Goal: Contribute content: Contribute content

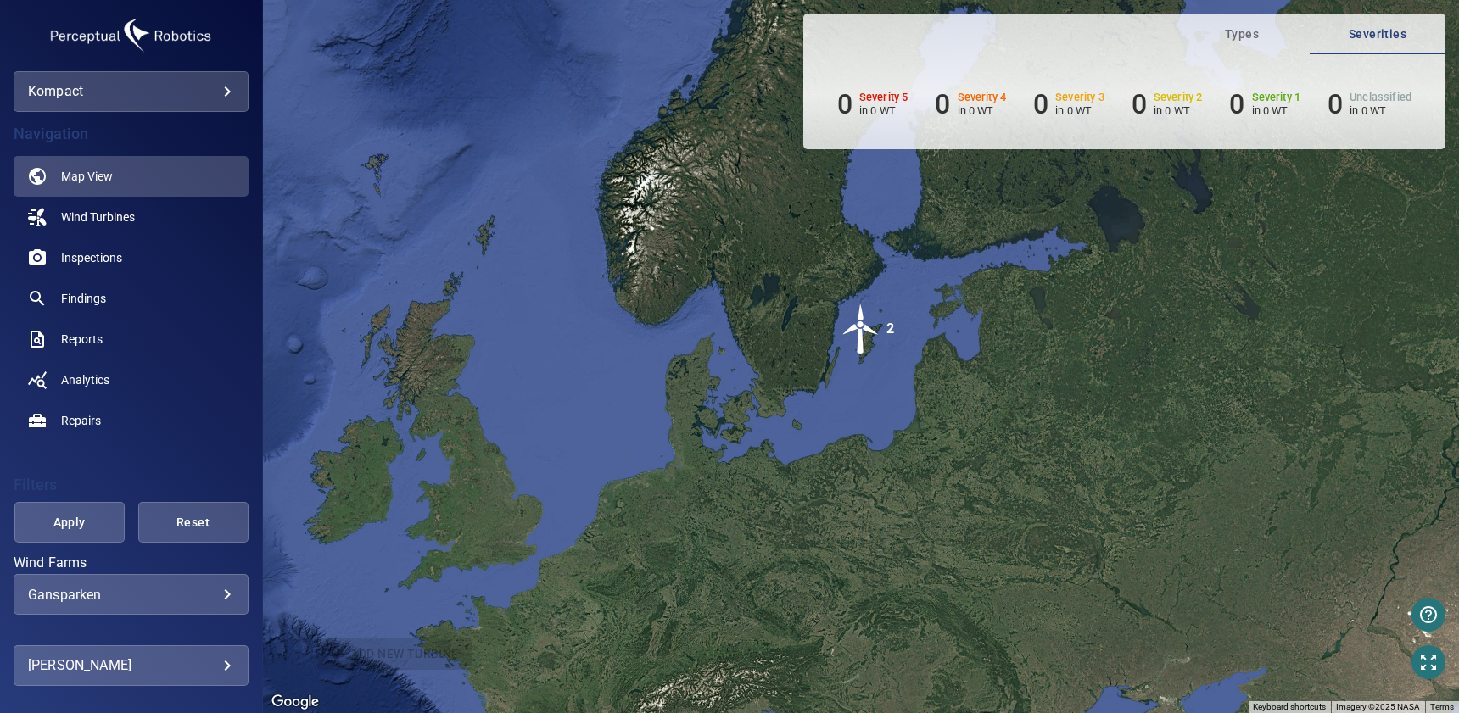
click at [152, 665] on body "**********" at bounding box center [729, 356] width 1459 height 713
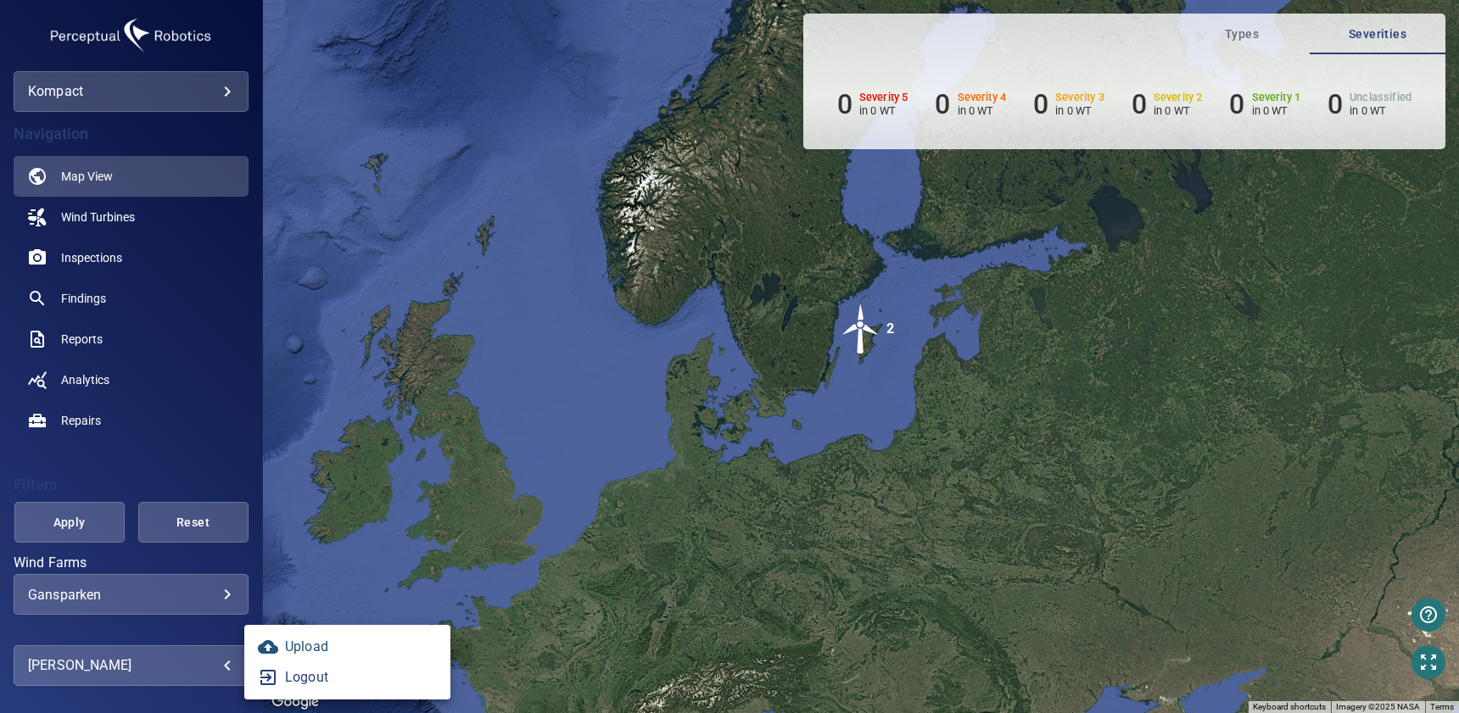
click at [306, 647] on link "Upload" at bounding box center [347, 647] width 206 height 31
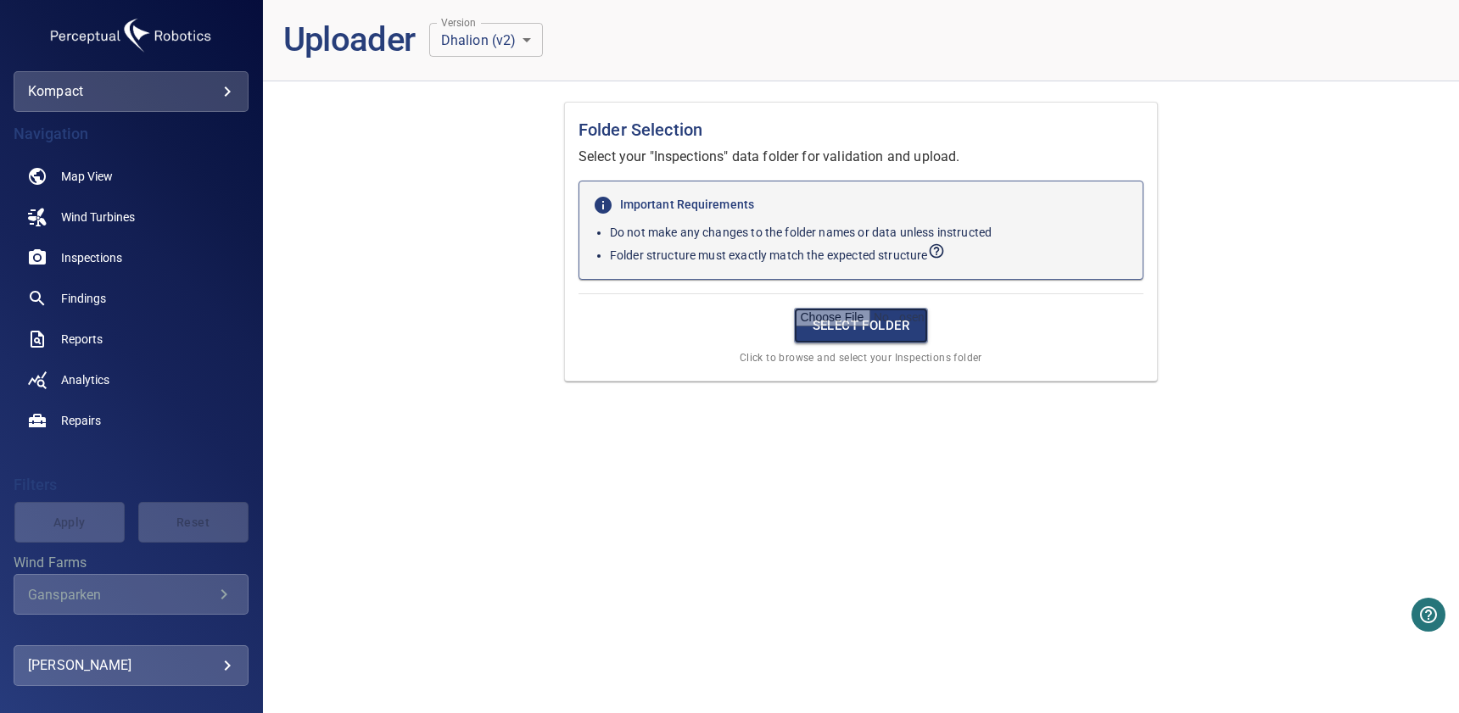
click at [858, 319] on input "file" at bounding box center [861, 326] width 135 height 36
click at [848, 325] on input "file" at bounding box center [861, 326] width 135 height 36
click at [854, 316] on input "file" at bounding box center [861, 326] width 135 height 36
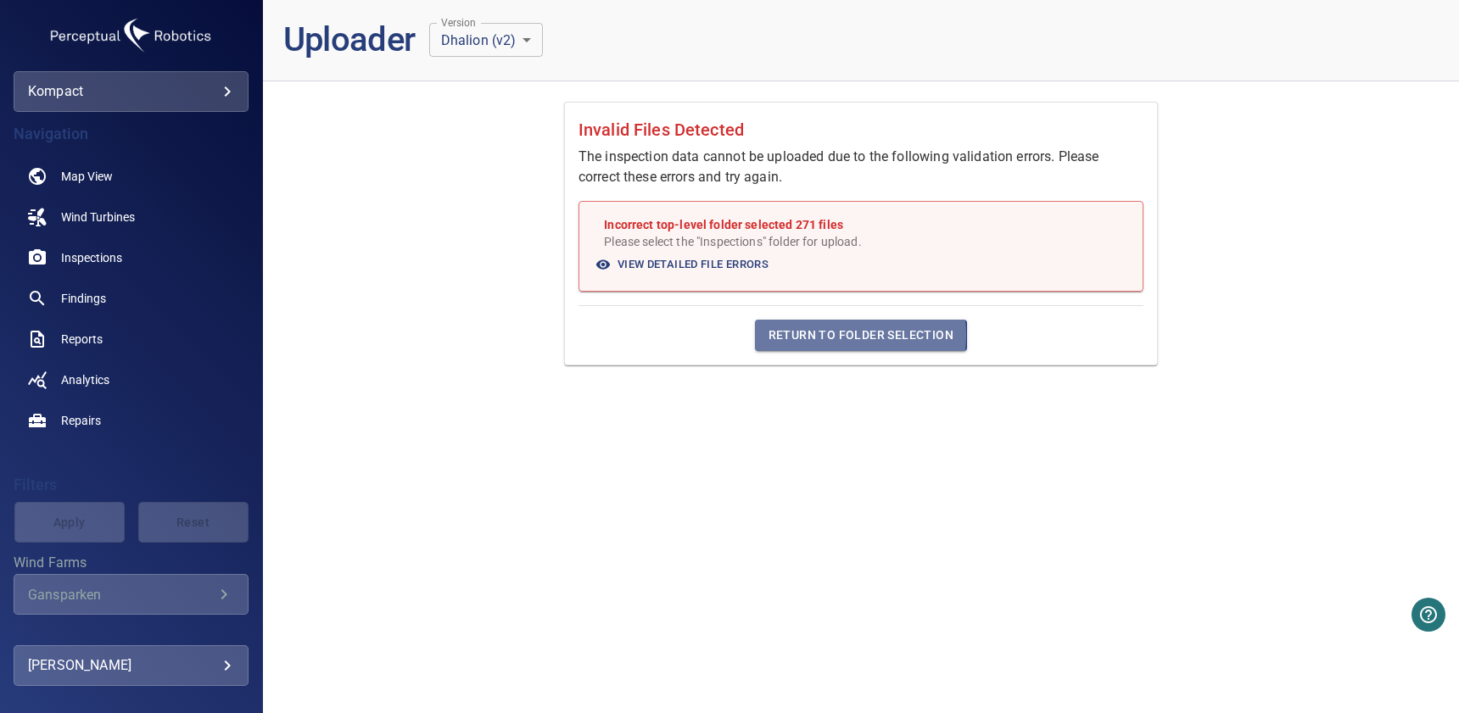
click at [814, 335] on span "Return to Folder Selection" at bounding box center [861, 335] width 185 height 21
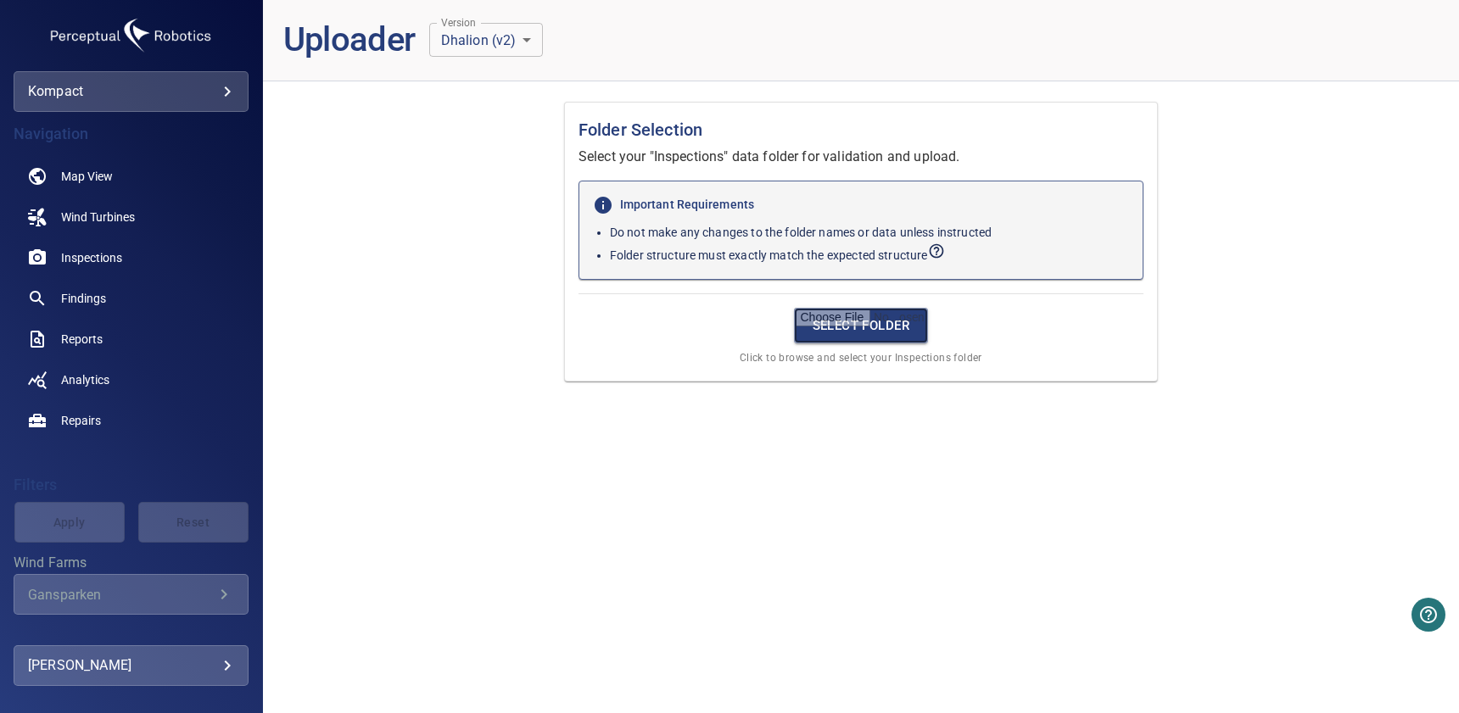
click at [836, 330] on input "file" at bounding box center [861, 326] width 135 height 36
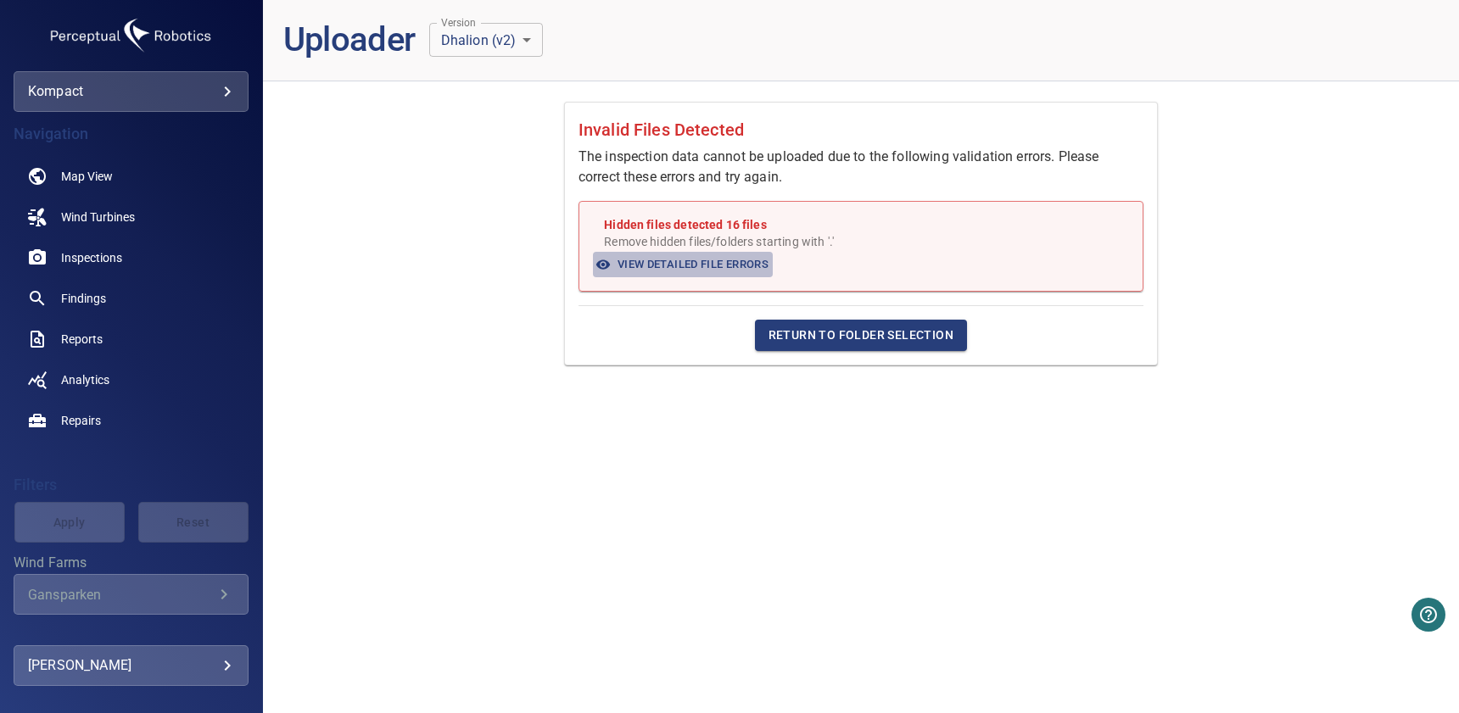
click at [679, 266] on span "View Detailed File Errors" at bounding box center [682, 265] width 171 height 20
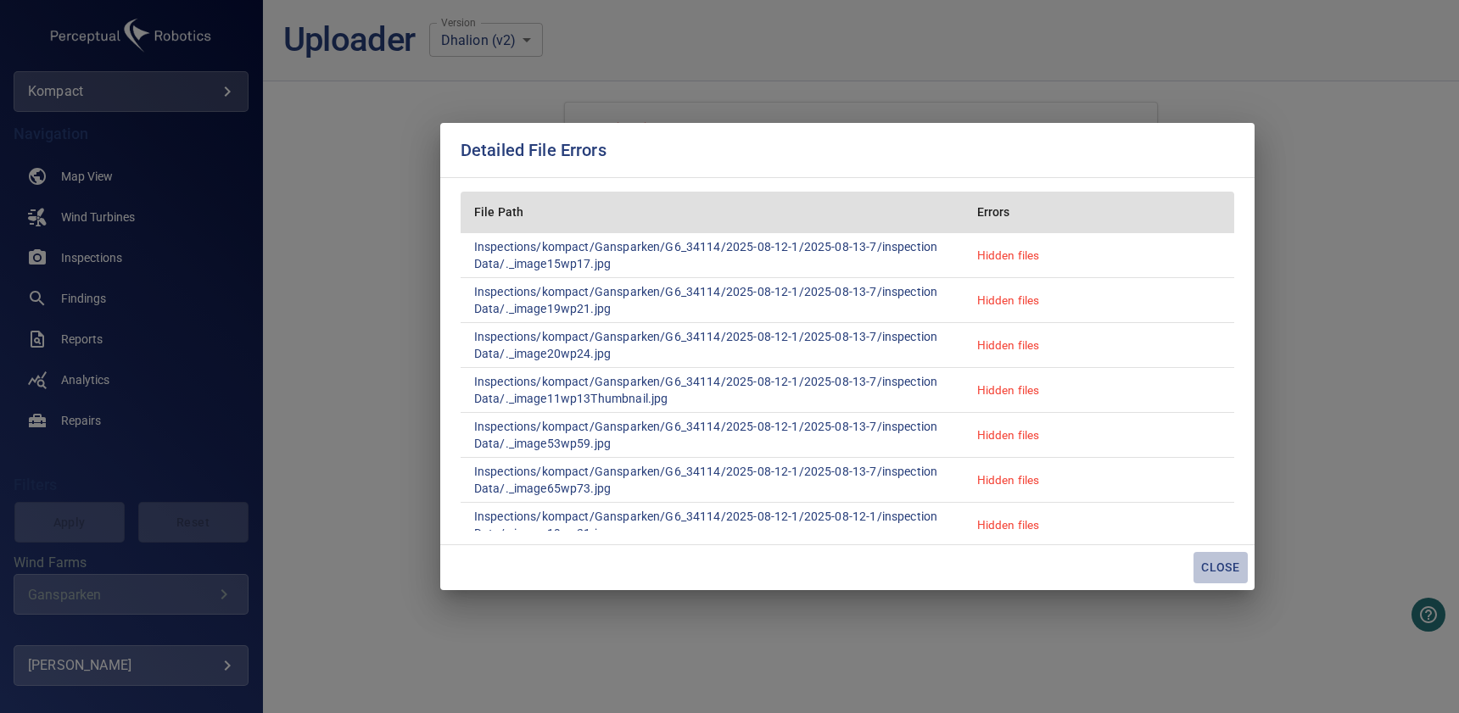
click at [1225, 567] on span "Close" at bounding box center [1220, 567] width 41 height 21
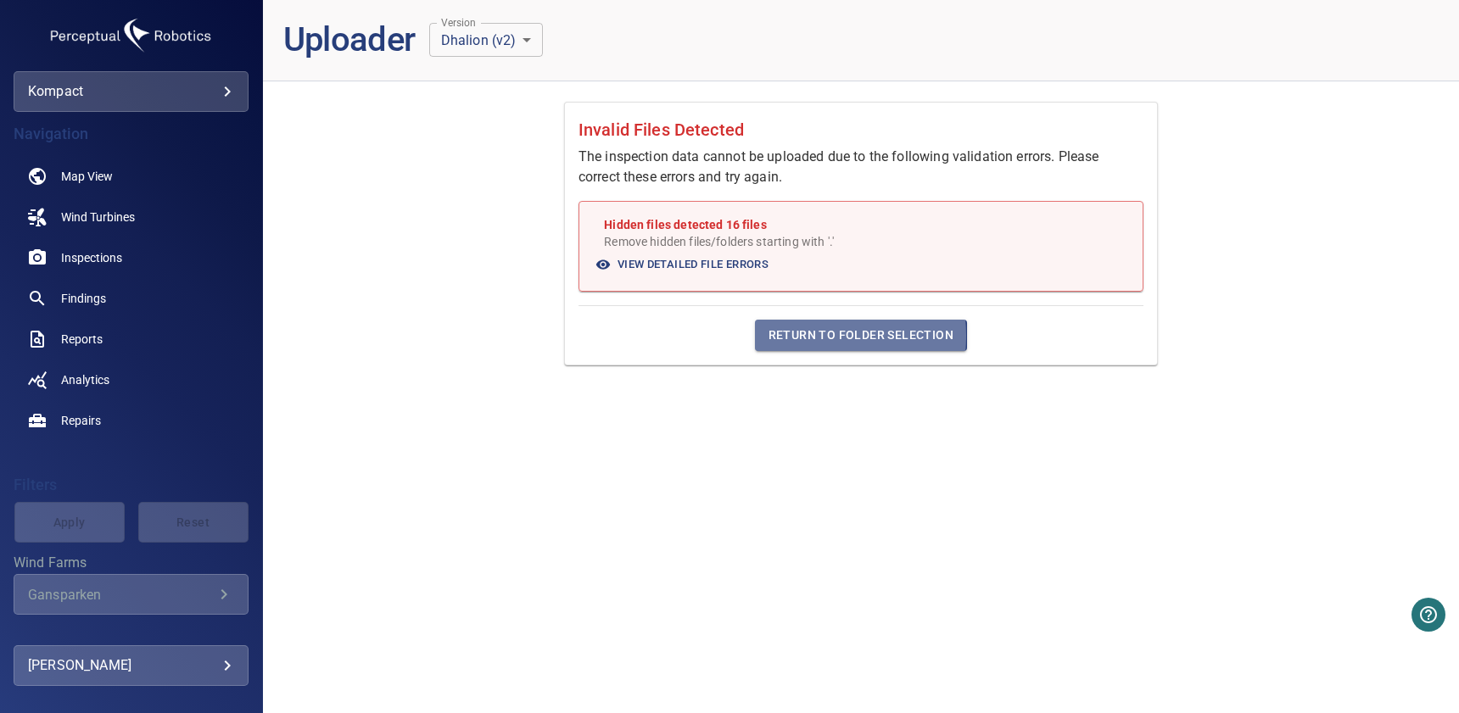
click at [793, 336] on span "Return to Folder Selection" at bounding box center [861, 335] width 185 height 21
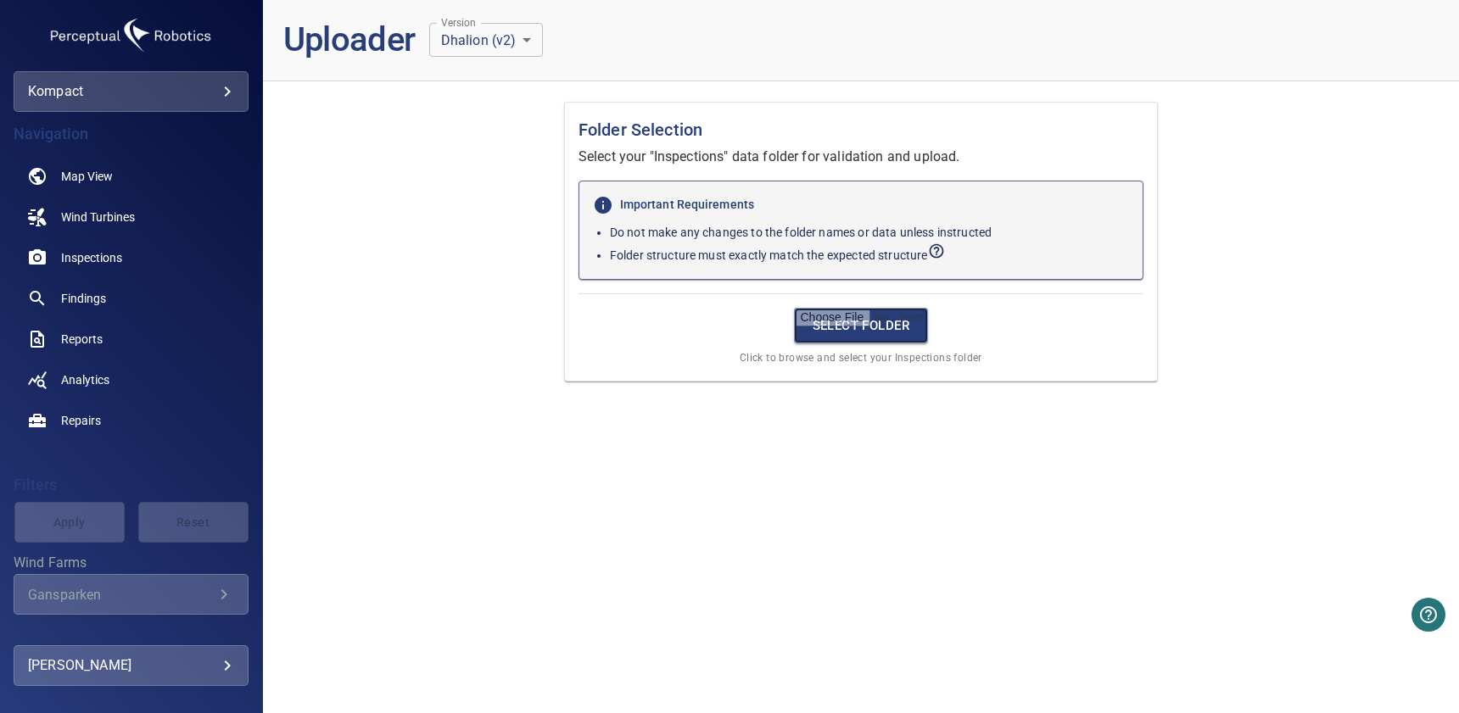
click at [823, 333] on input "file" at bounding box center [861, 326] width 135 height 36
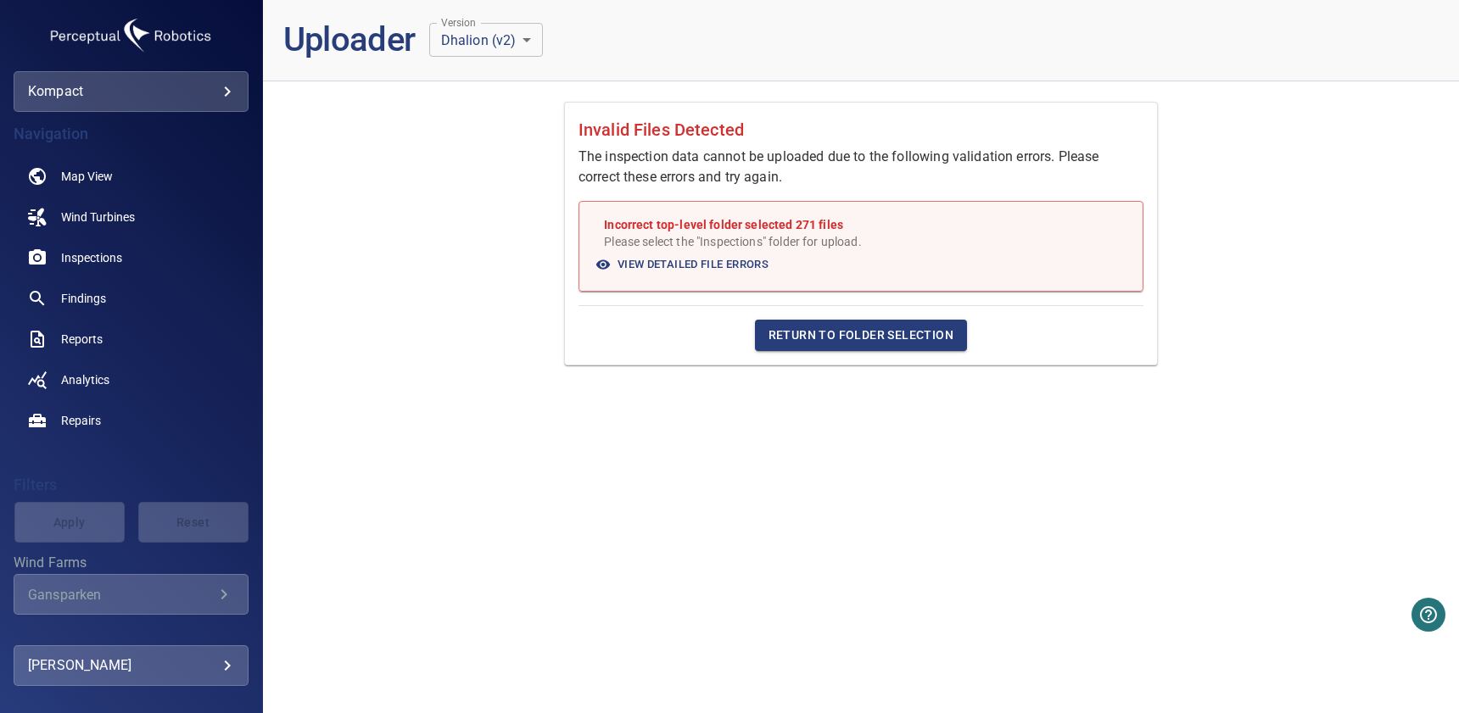
click at [830, 340] on span "Return to Folder Selection" at bounding box center [861, 335] width 185 height 21
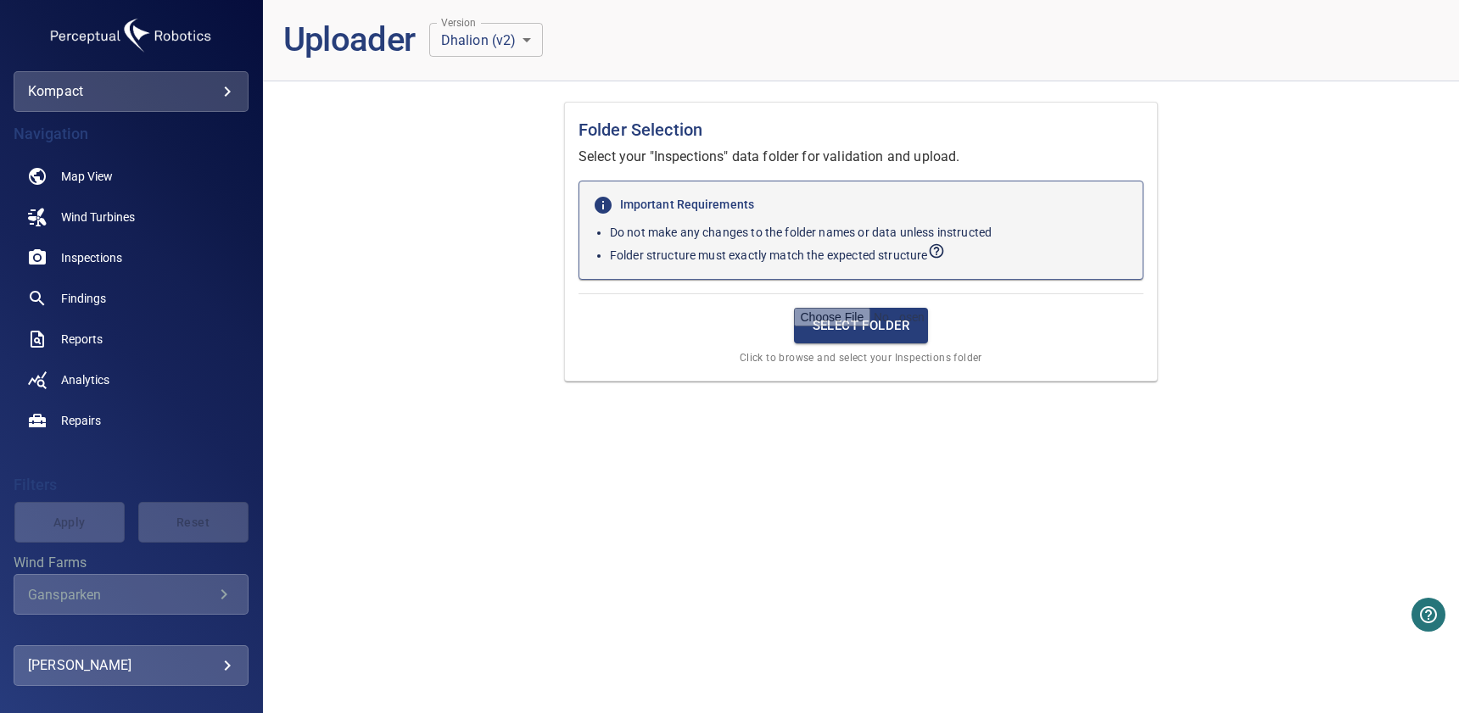
click at [153, 658] on body "**********" at bounding box center [729, 356] width 1459 height 713
click at [343, 646] on link "Upload" at bounding box center [347, 647] width 206 height 31
click at [865, 339] on input "file" at bounding box center [861, 326] width 135 height 36
click at [169, 659] on body "**********" at bounding box center [729, 356] width 1459 height 713
click at [299, 654] on link "Upload" at bounding box center [347, 647] width 206 height 31
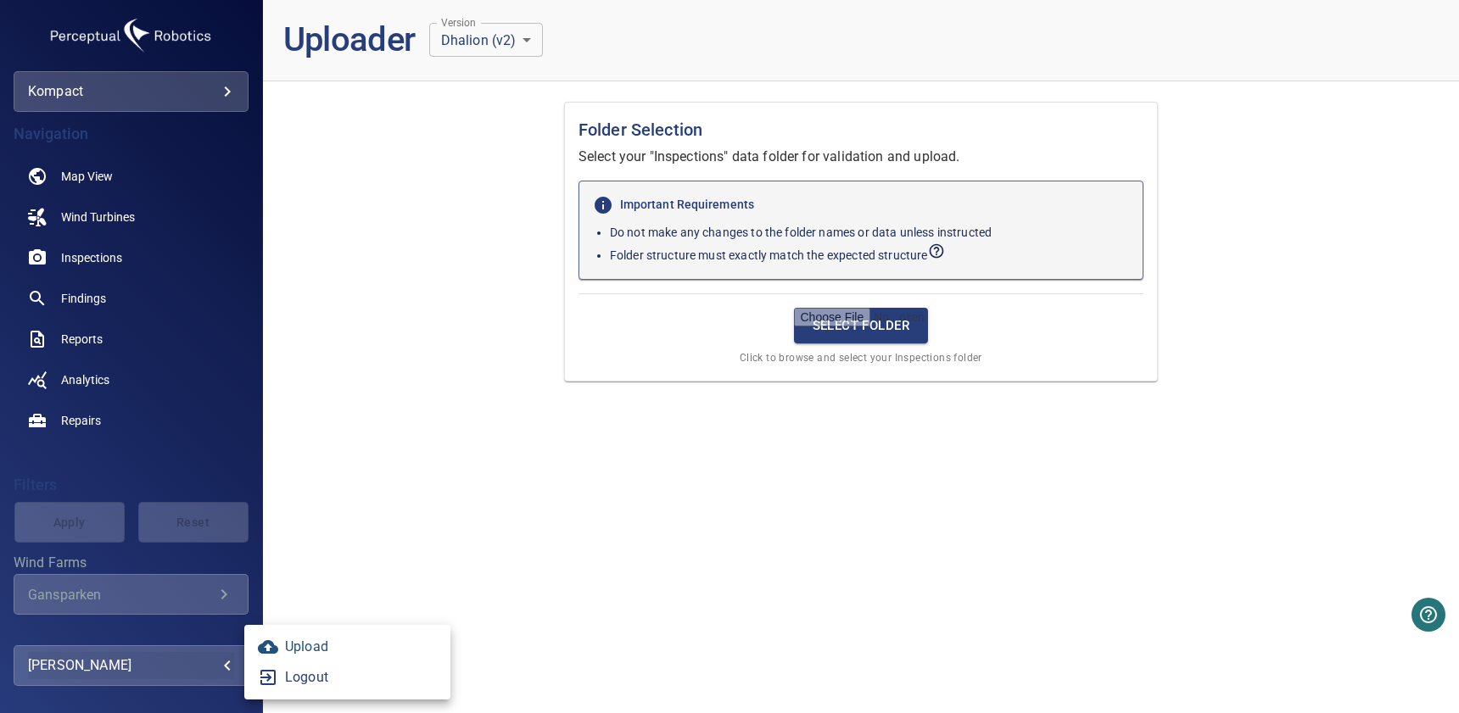
type input "**********"
click at [863, 323] on input "file" at bounding box center [861, 326] width 135 height 36
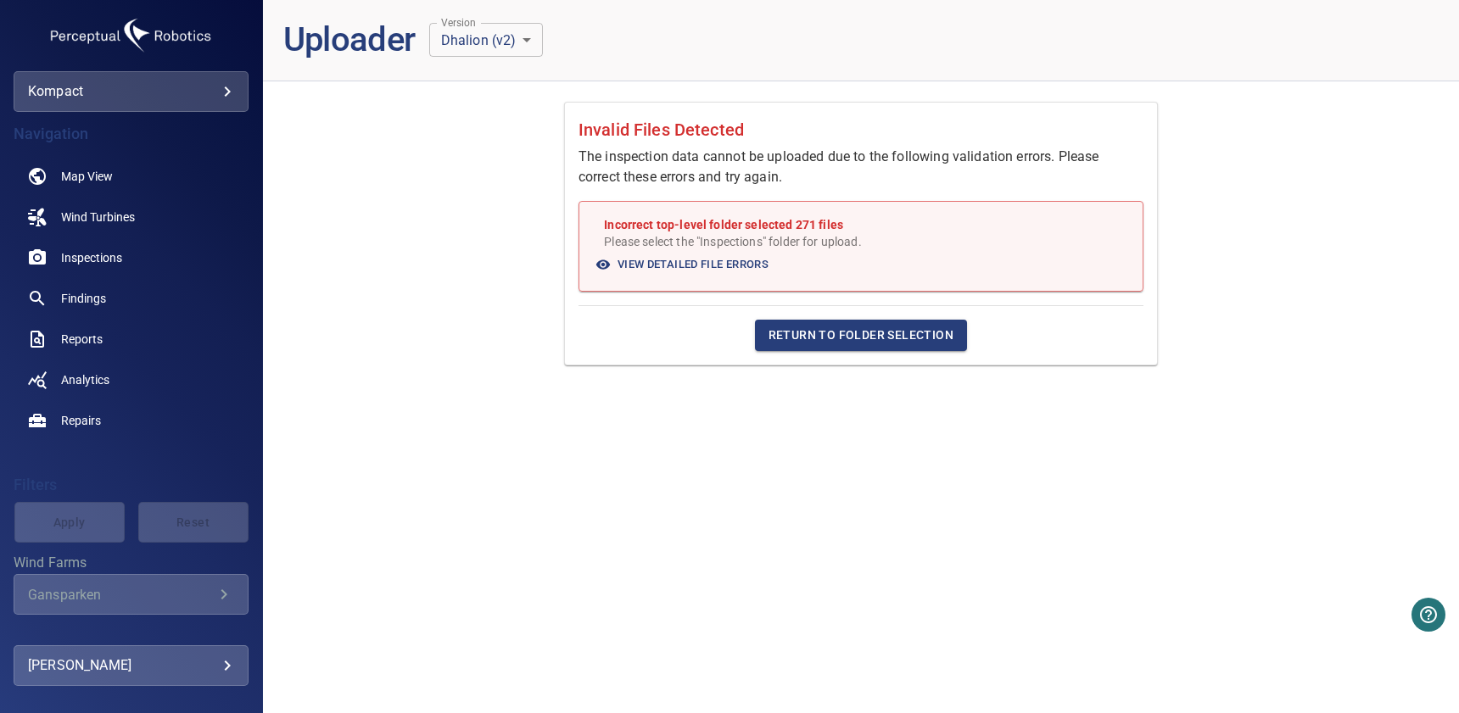
click at [665, 265] on span "View Detailed File Errors" at bounding box center [682, 265] width 171 height 20
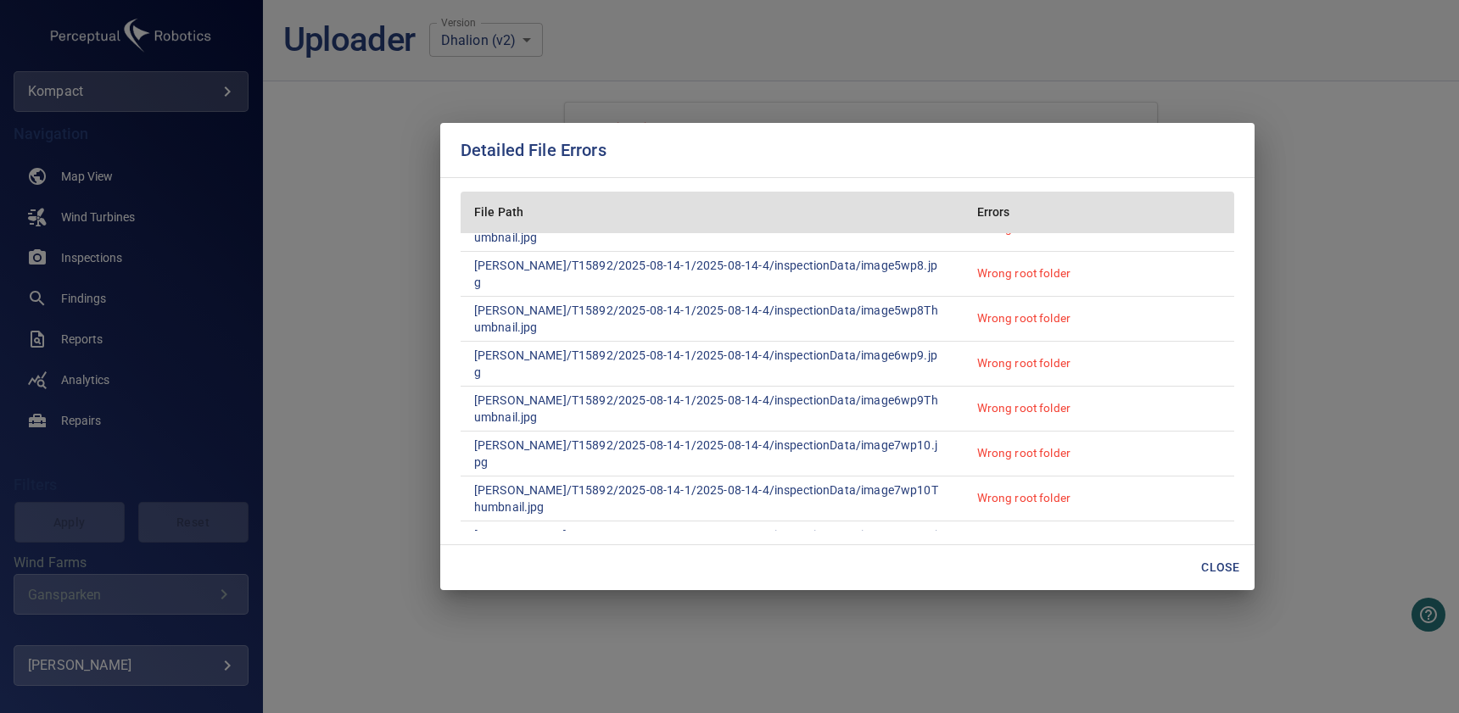
scroll to position [2797, 0]
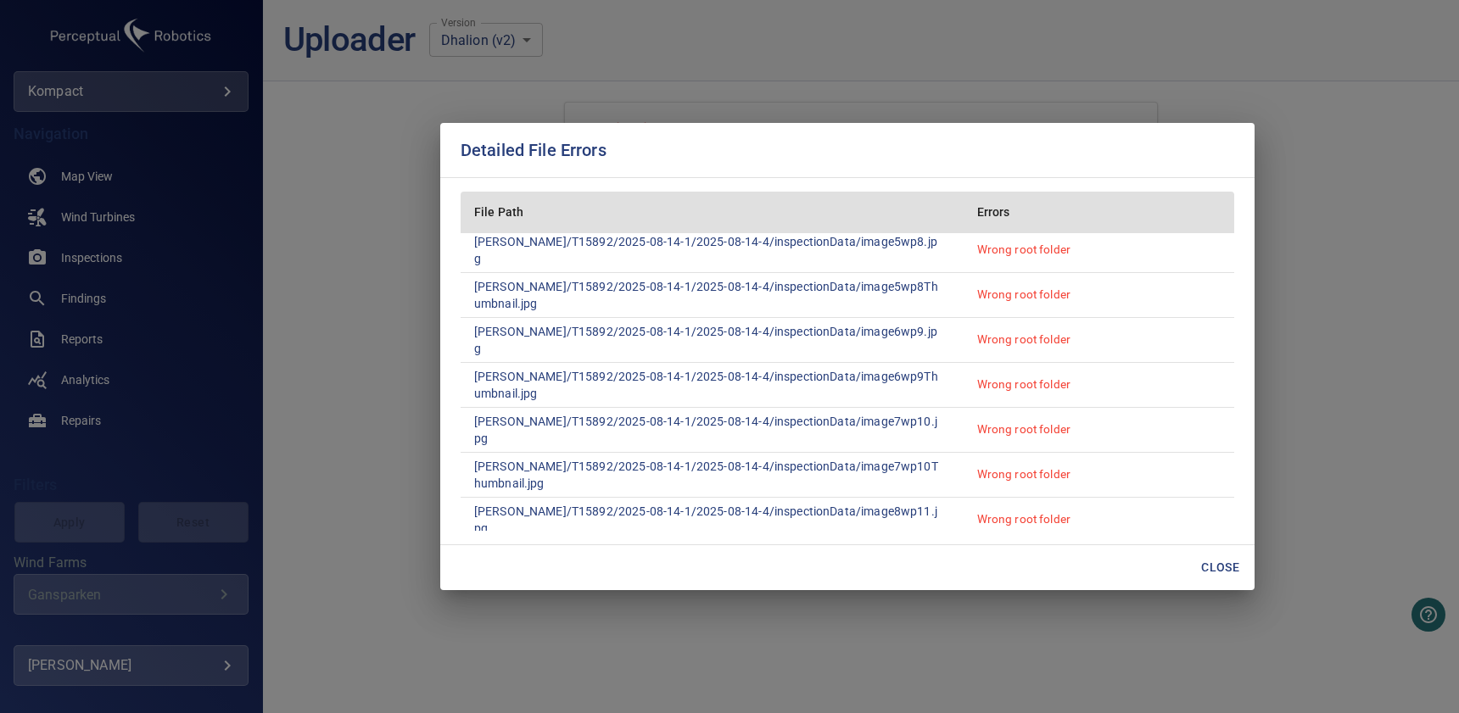
click at [1227, 557] on span "Close" at bounding box center [1220, 567] width 41 height 21
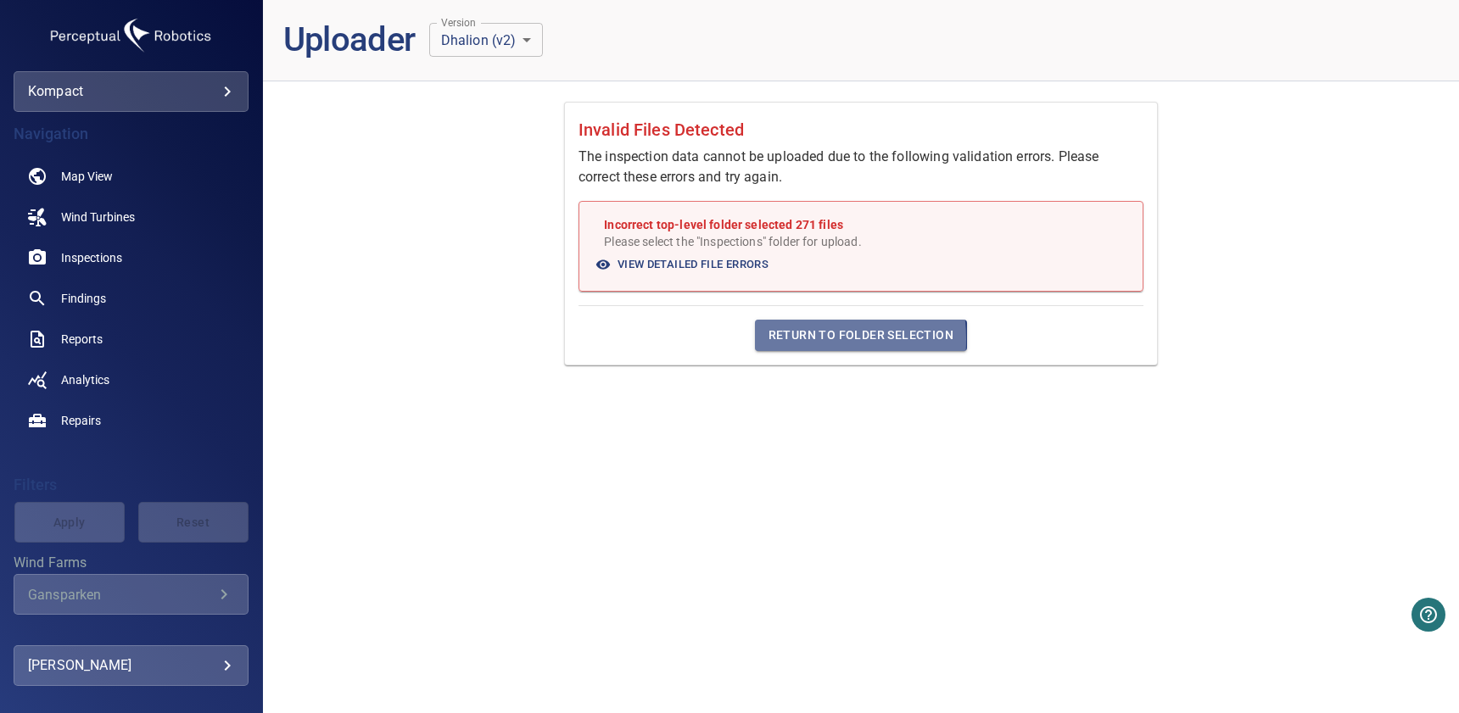
click at [789, 339] on span "Return to Folder Selection" at bounding box center [861, 335] width 185 height 21
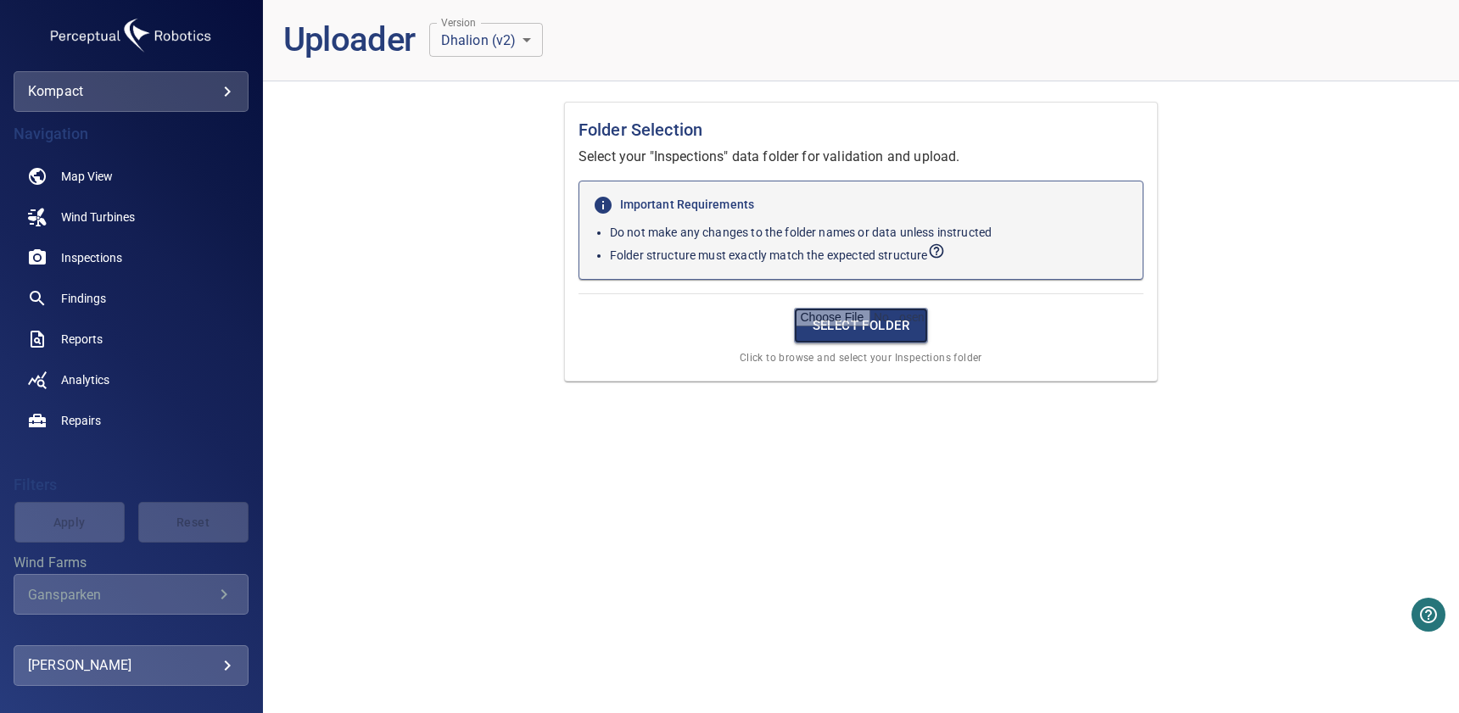
click at [863, 320] on input "file" at bounding box center [861, 326] width 135 height 36
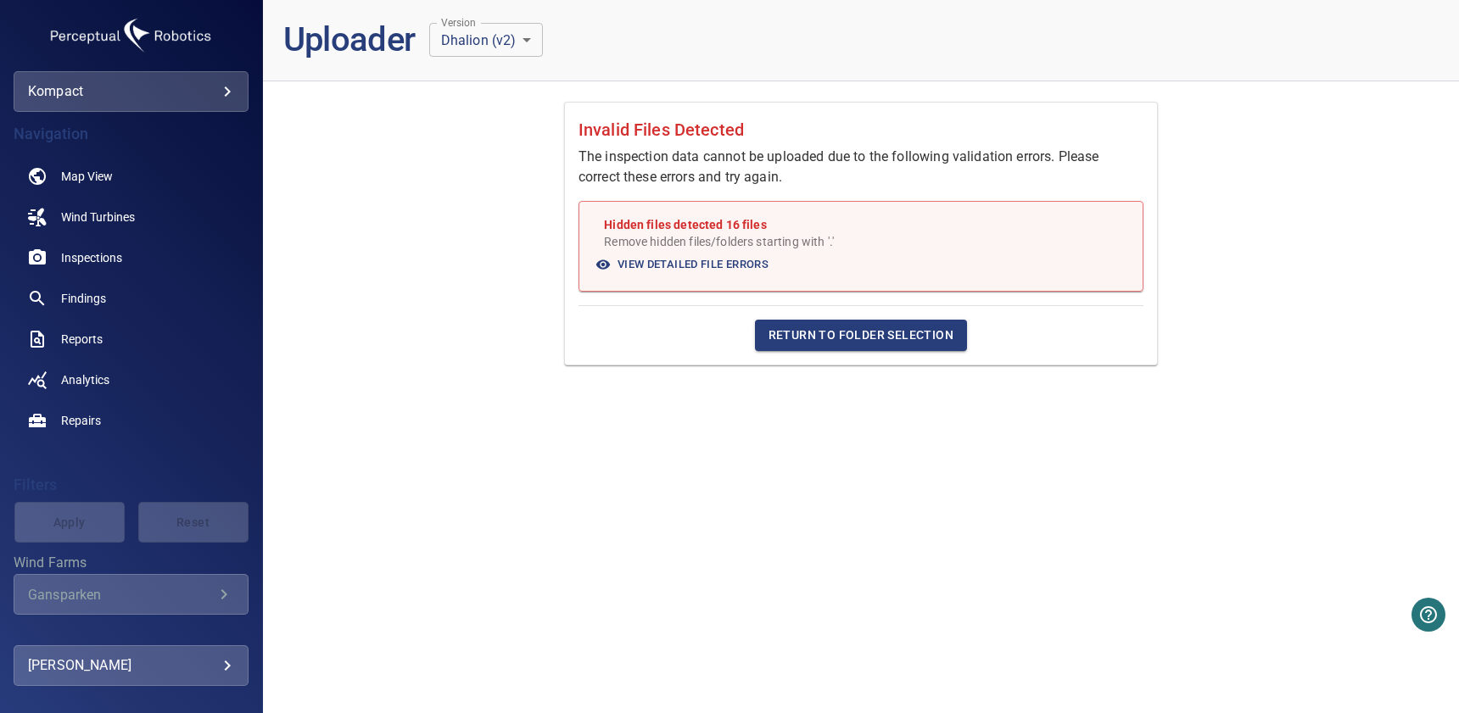
click at [717, 262] on span "View Detailed File Errors" at bounding box center [682, 265] width 171 height 20
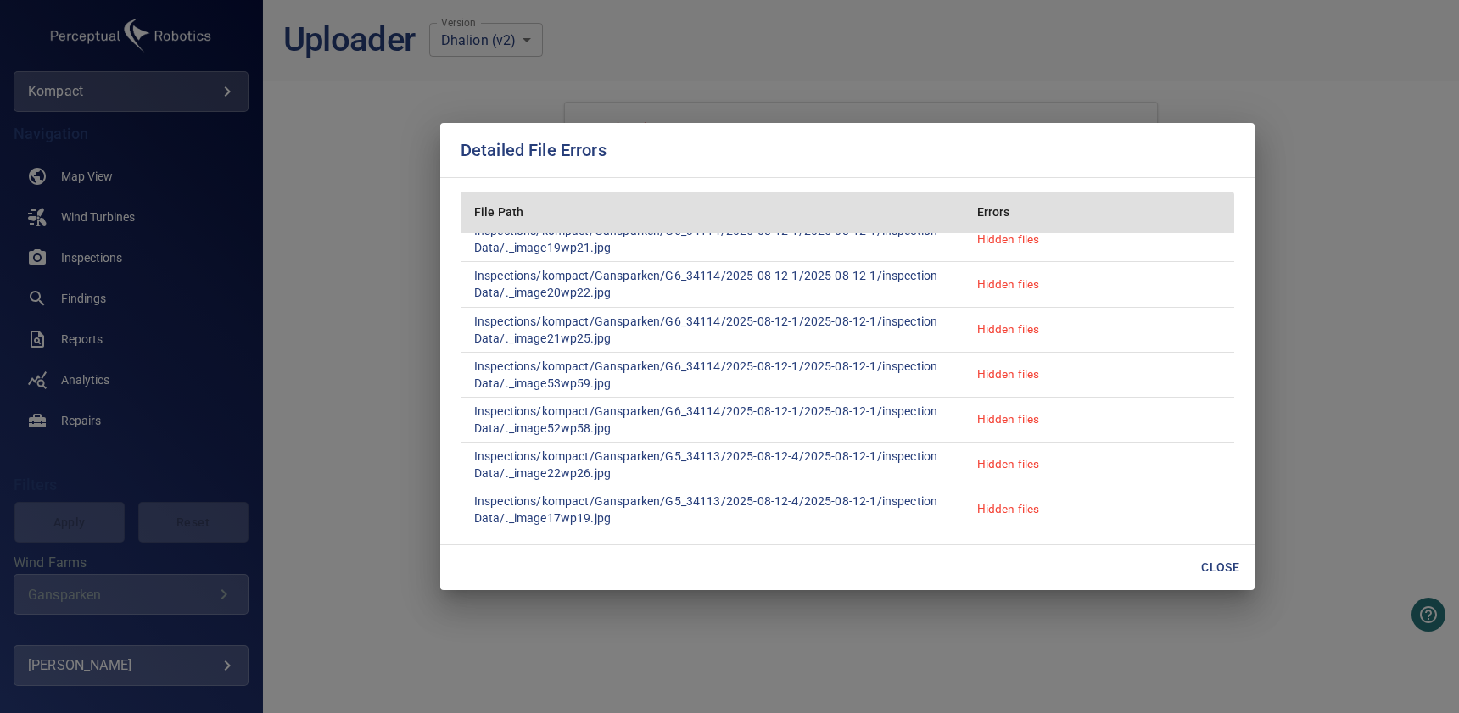
scroll to position [422, 0]
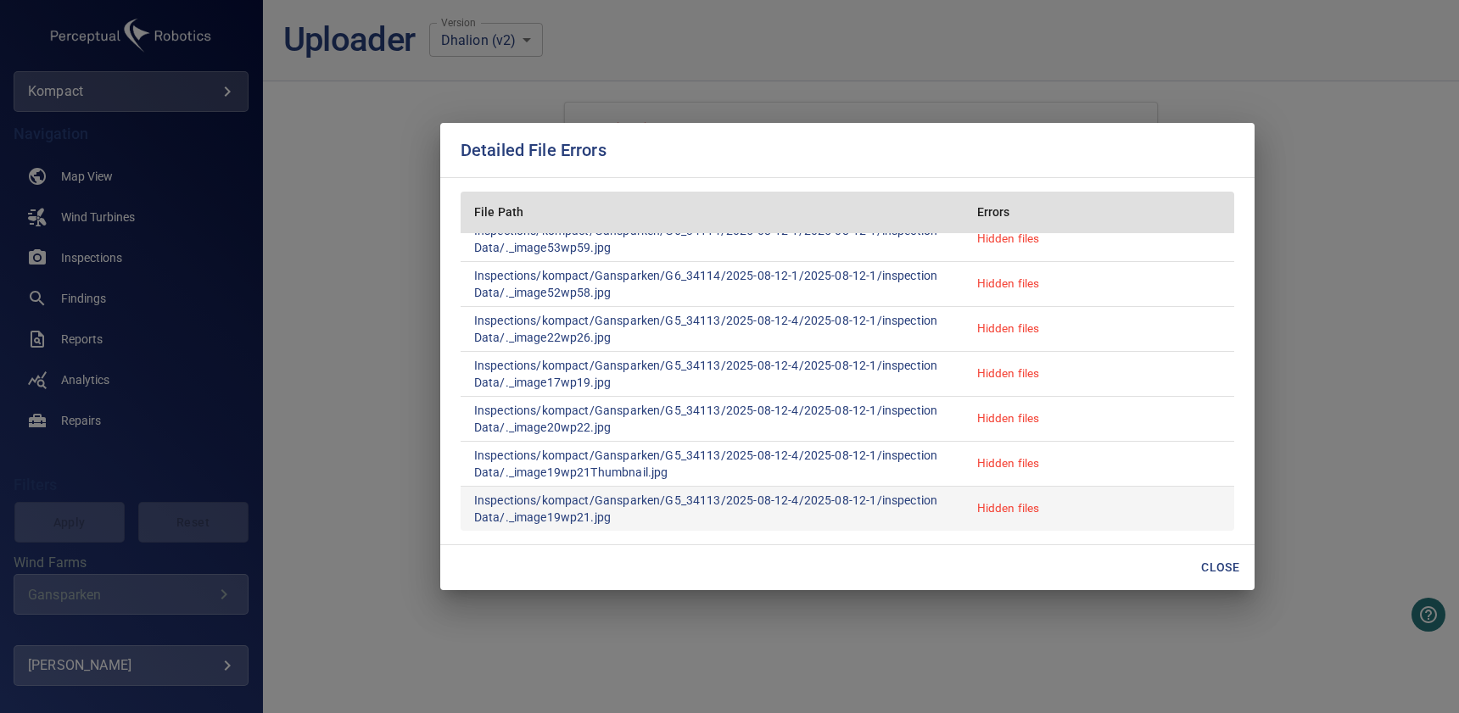
click at [1020, 517] on td "Hidden files" at bounding box center [1099, 509] width 271 height 45
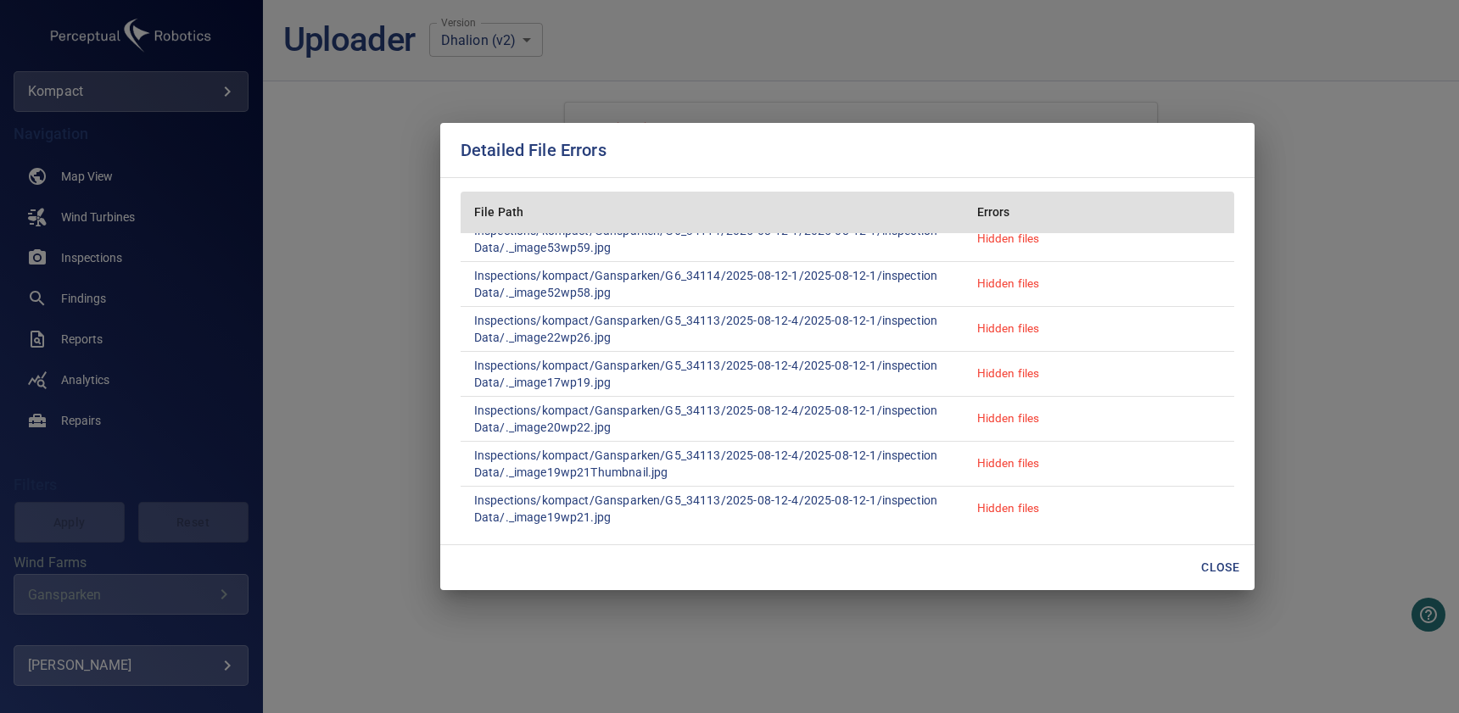
click at [1221, 564] on span "Close" at bounding box center [1220, 567] width 41 height 21
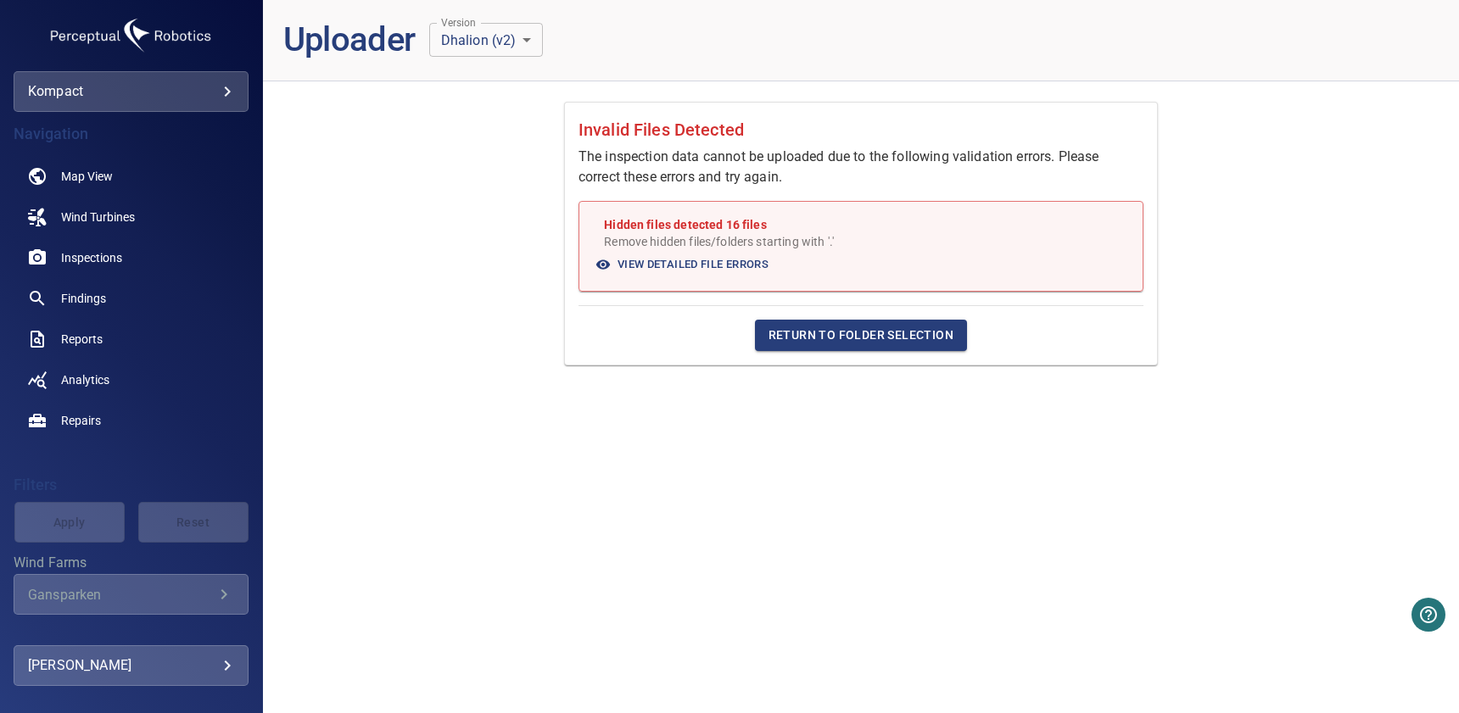
click at [700, 255] on span "View Detailed File Errors" at bounding box center [682, 265] width 171 height 20
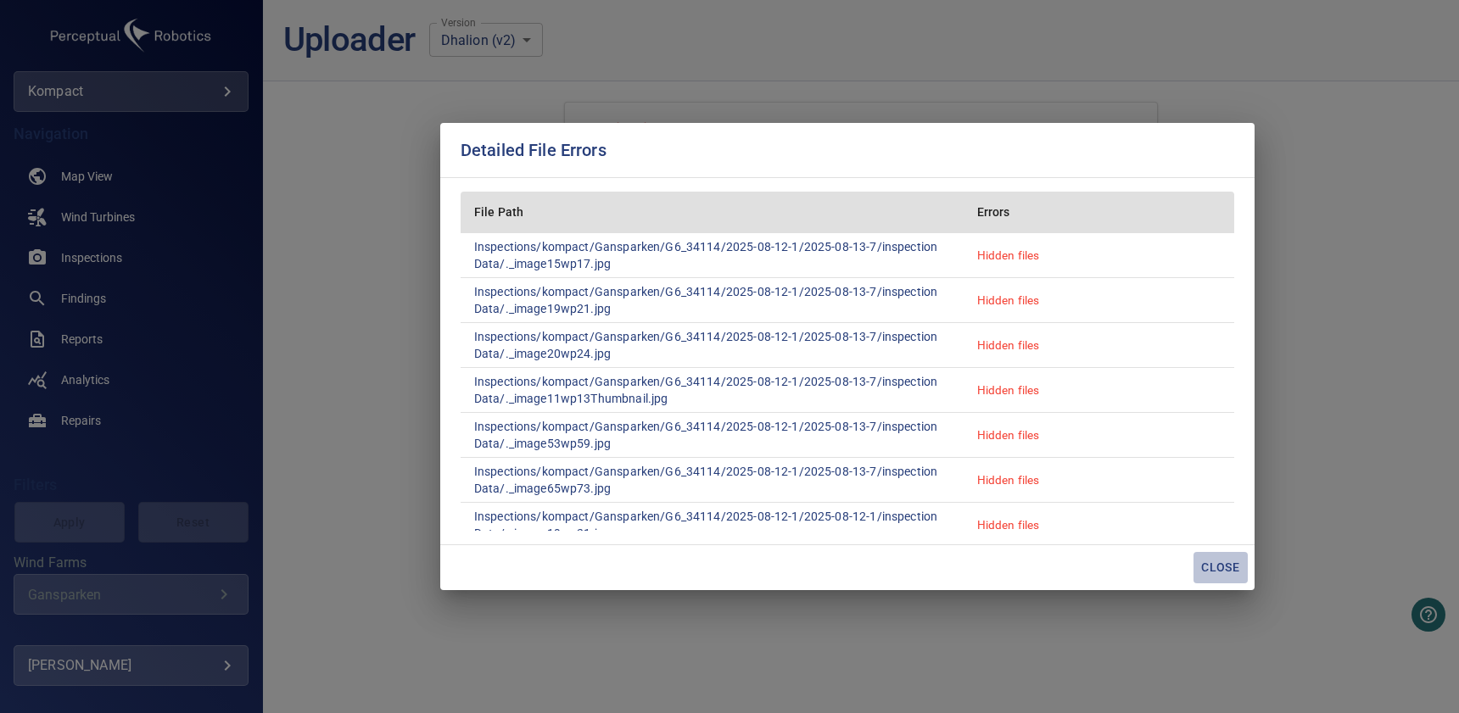
click at [1230, 561] on span "Close" at bounding box center [1220, 567] width 41 height 21
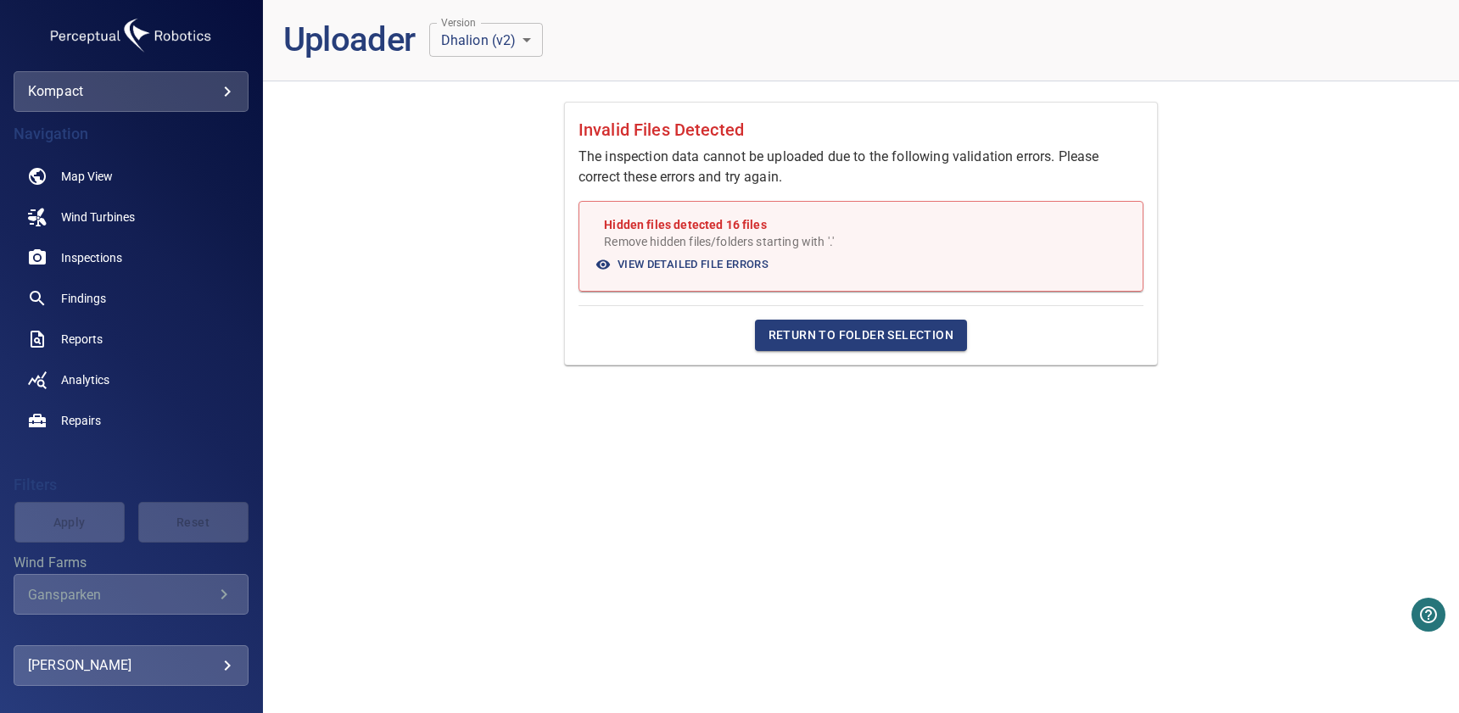
click at [823, 336] on span "Return to Folder Selection" at bounding box center [861, 335] width 185 height 21
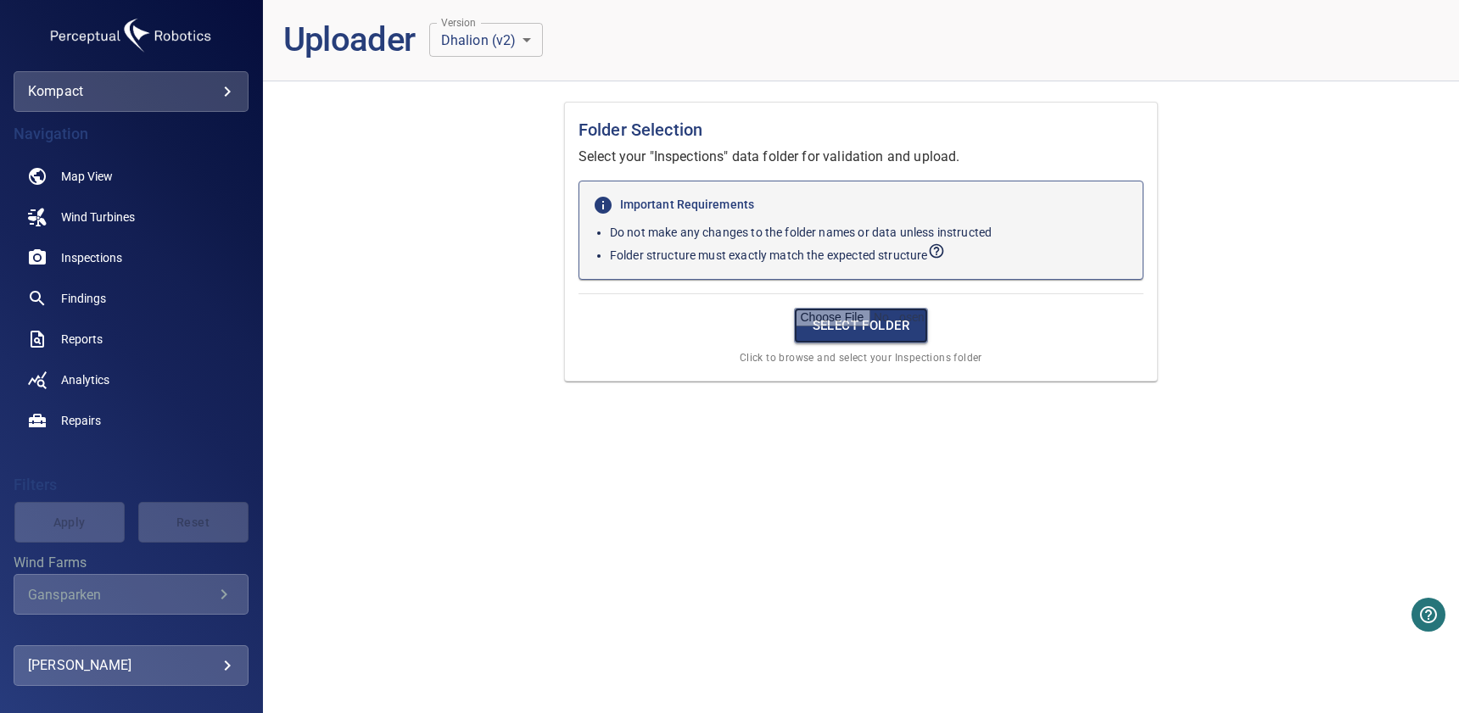
click at [830, 333] on input "file" at bounding box center [861, 326] width 135 height 36
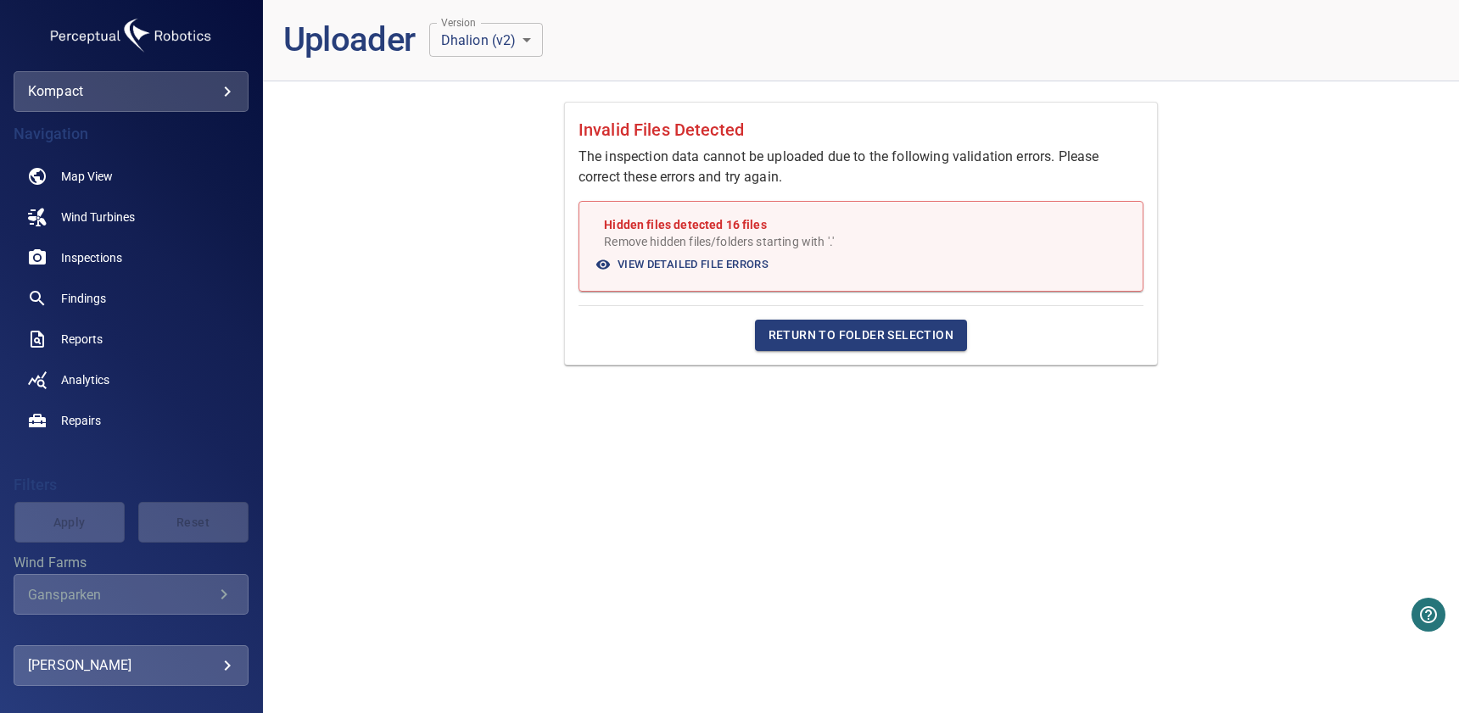
click at [869, 323] on button "Return to Folder Selection" at bounding box center [861, 335] width 212 height 31
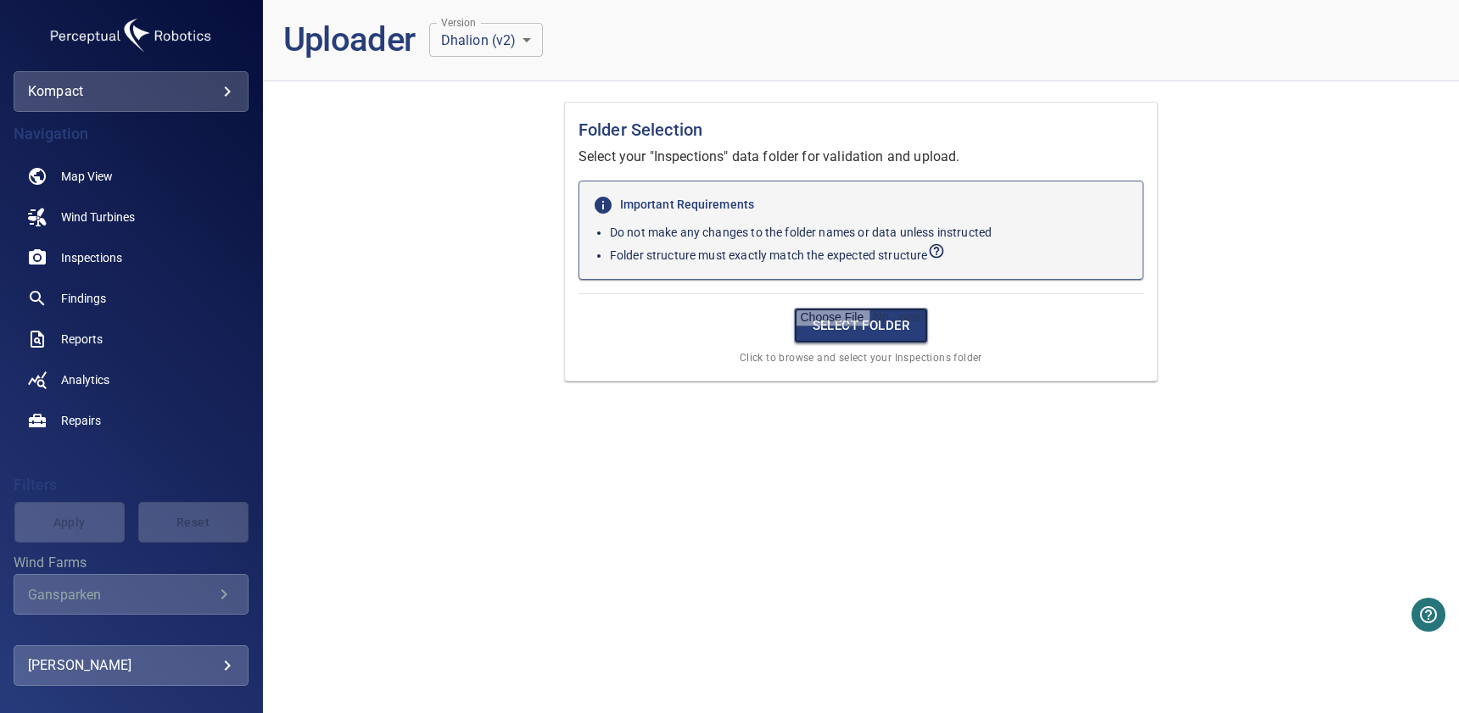
click at [869, 323] on input "file" at bounding box center [861, 326] width 135 height 36
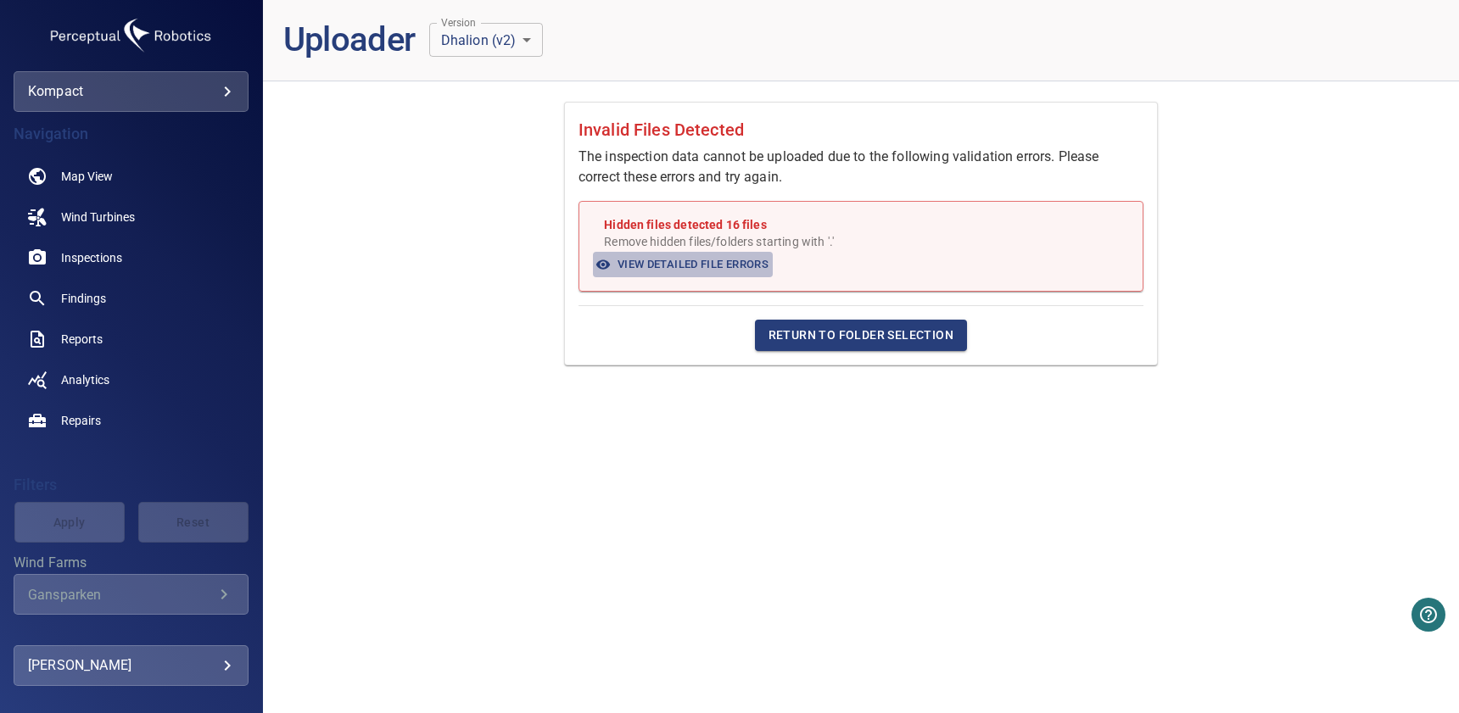
click at [696, 260] on span "View Detailed File Errors" at bounding box center [682, 265] width 171 height 20
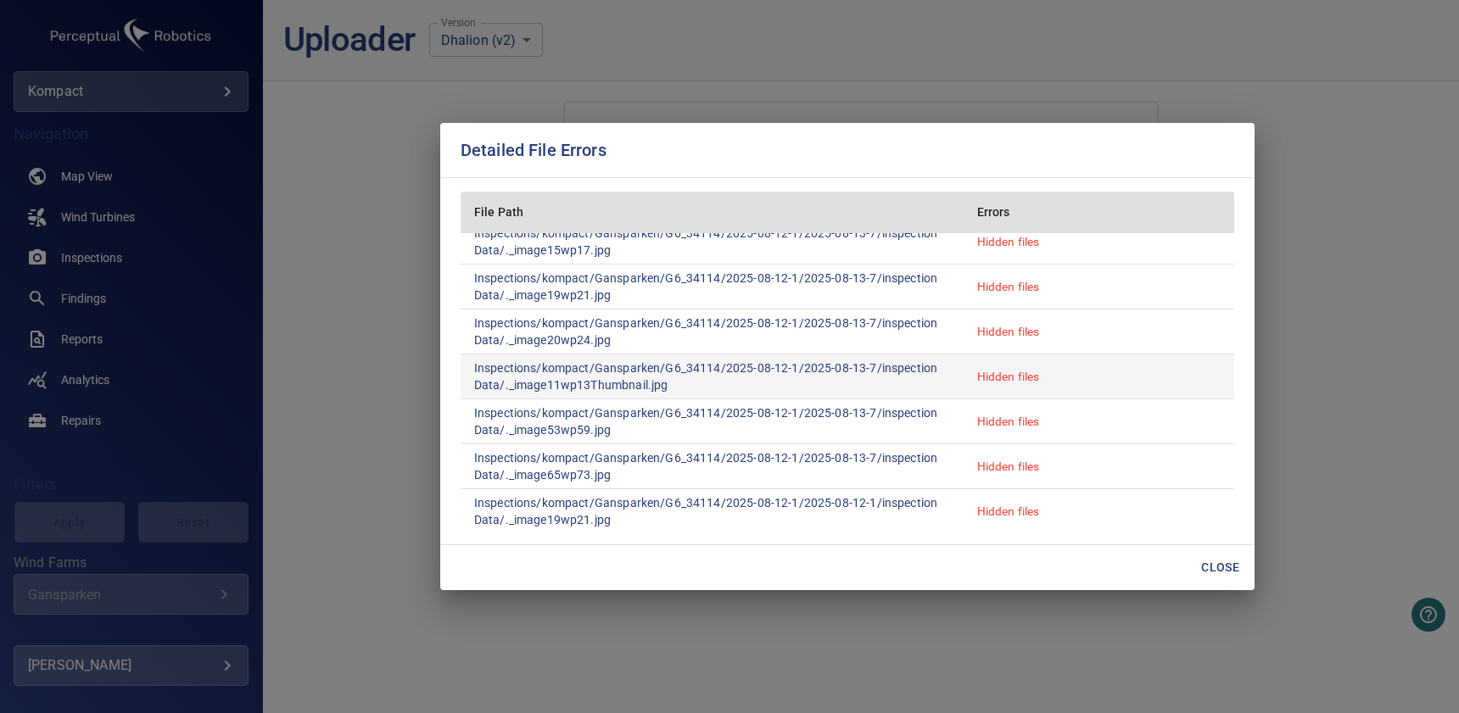
scroll to position [0, 0]
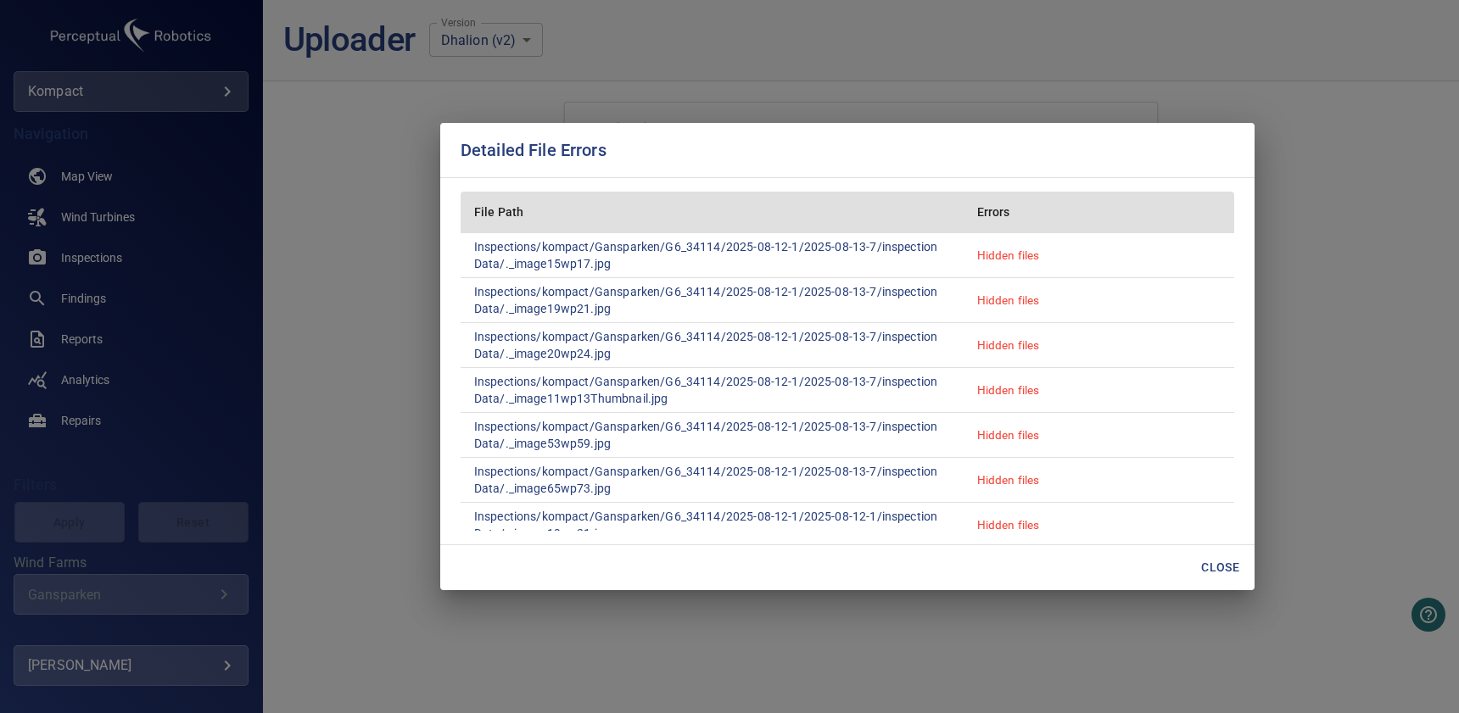
click at [1223, 566] on span "Close" at bounding box center [1220, 567] width 41 height 21
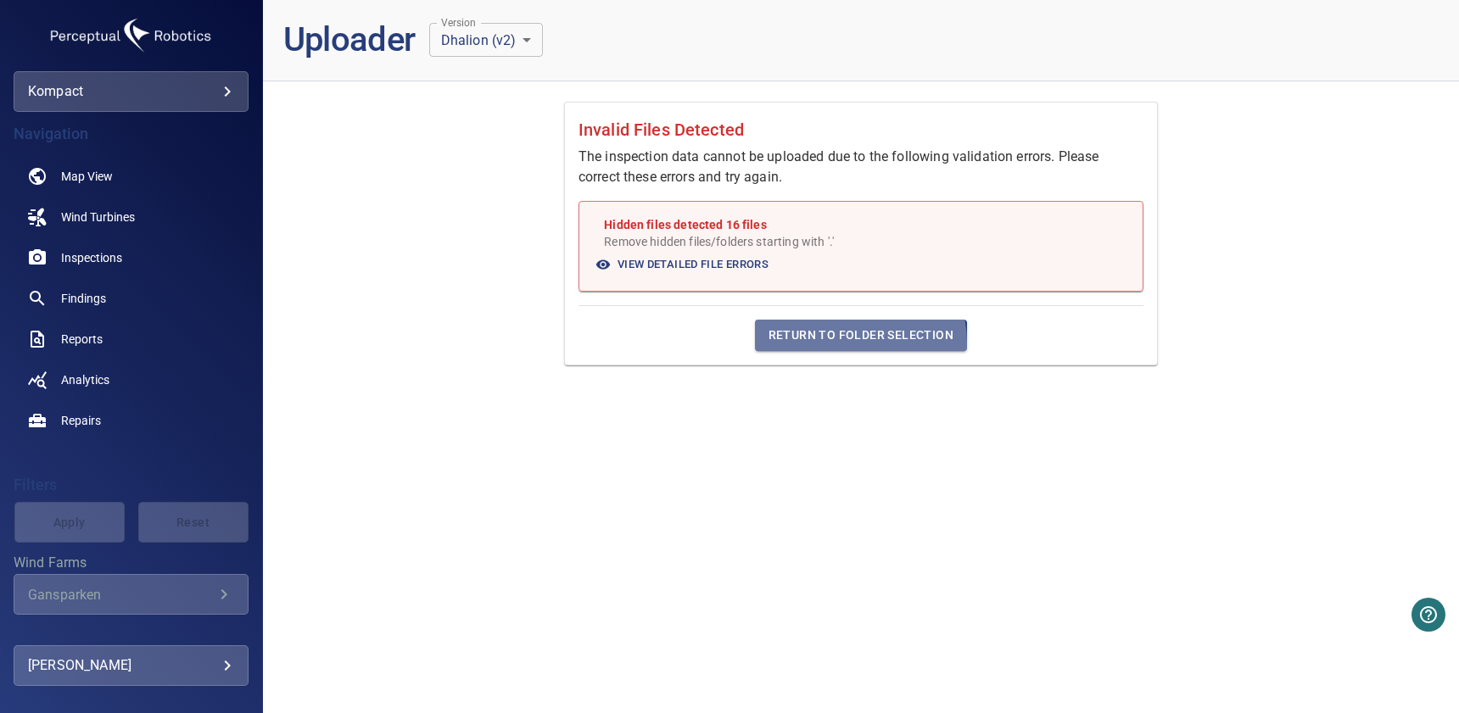
click at [831, 344] on span "Return to Folder Selection" at bounding box center [861, 335] width 185 height 21
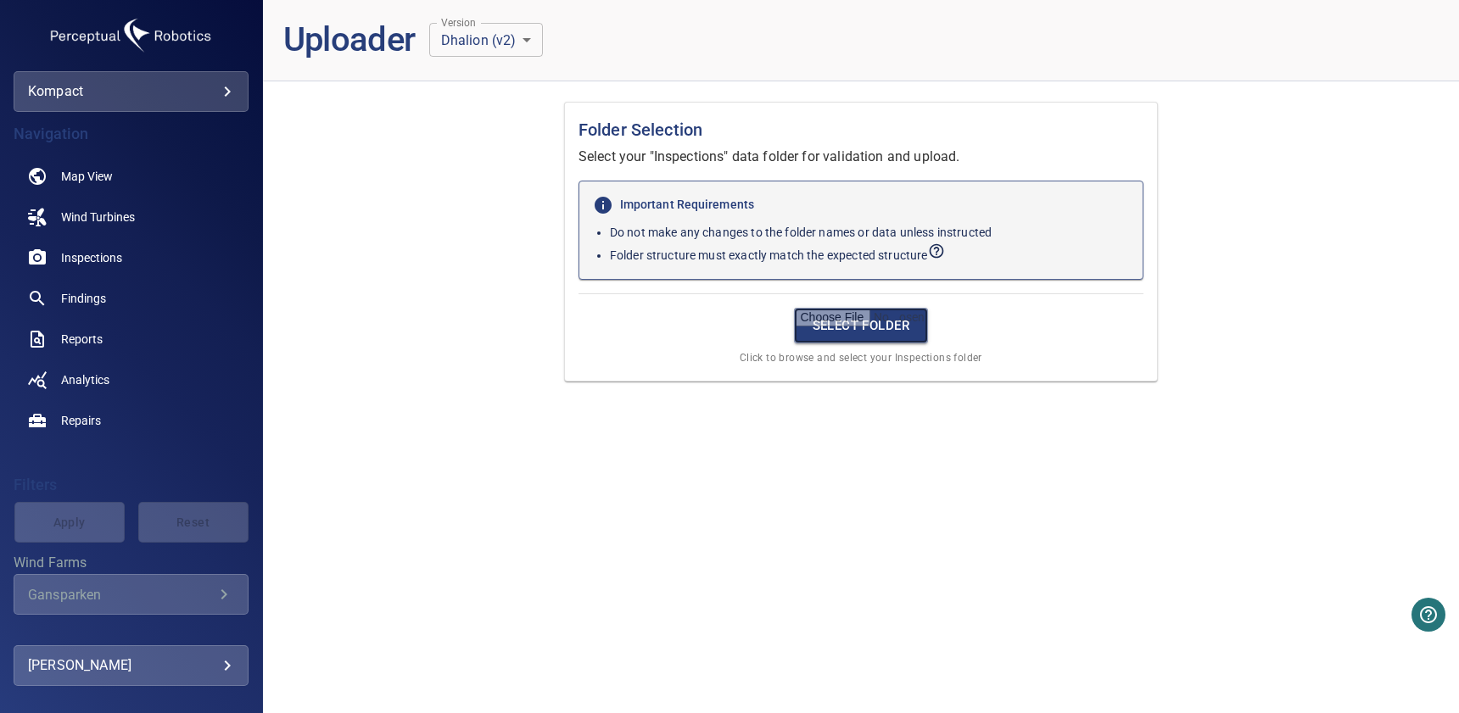
click at [821, 321] on input "file" at bounding box center [861, 326] width 135 height 36
